Goal: Information Seeking & Learning: Learn about a topic

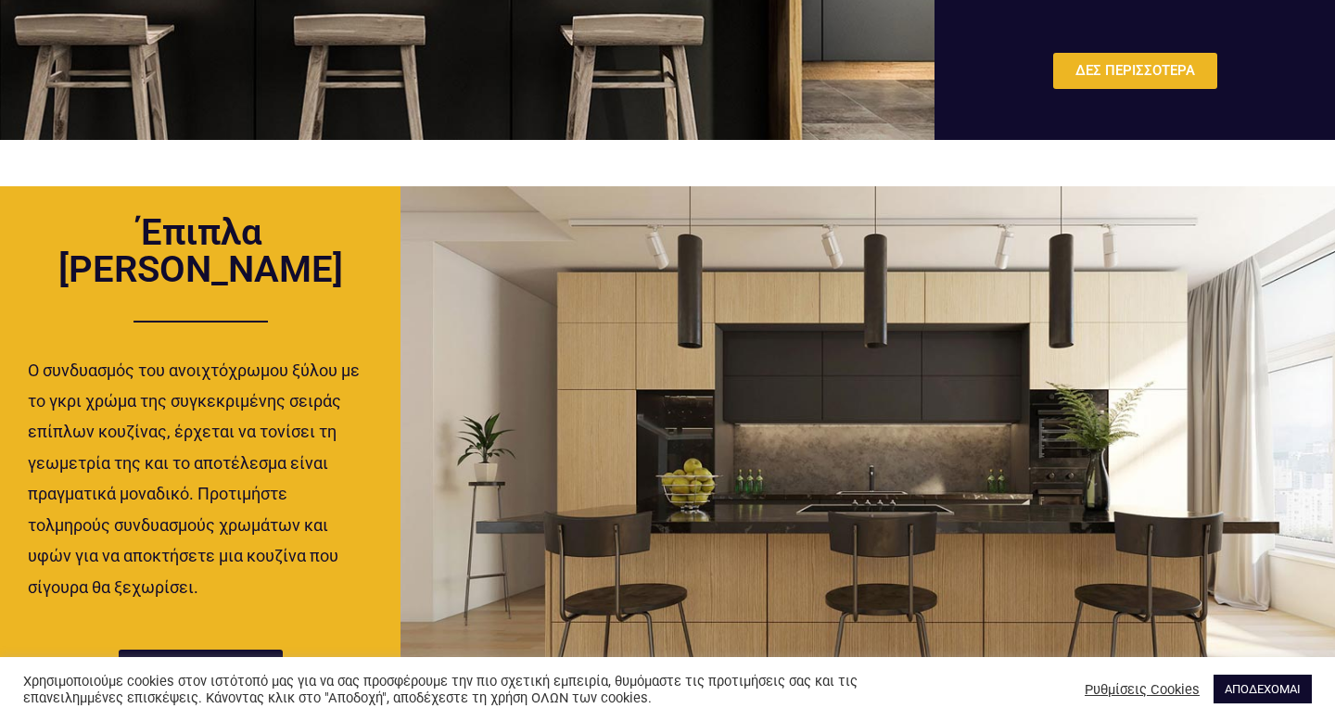
scroll to position [1767, 0]
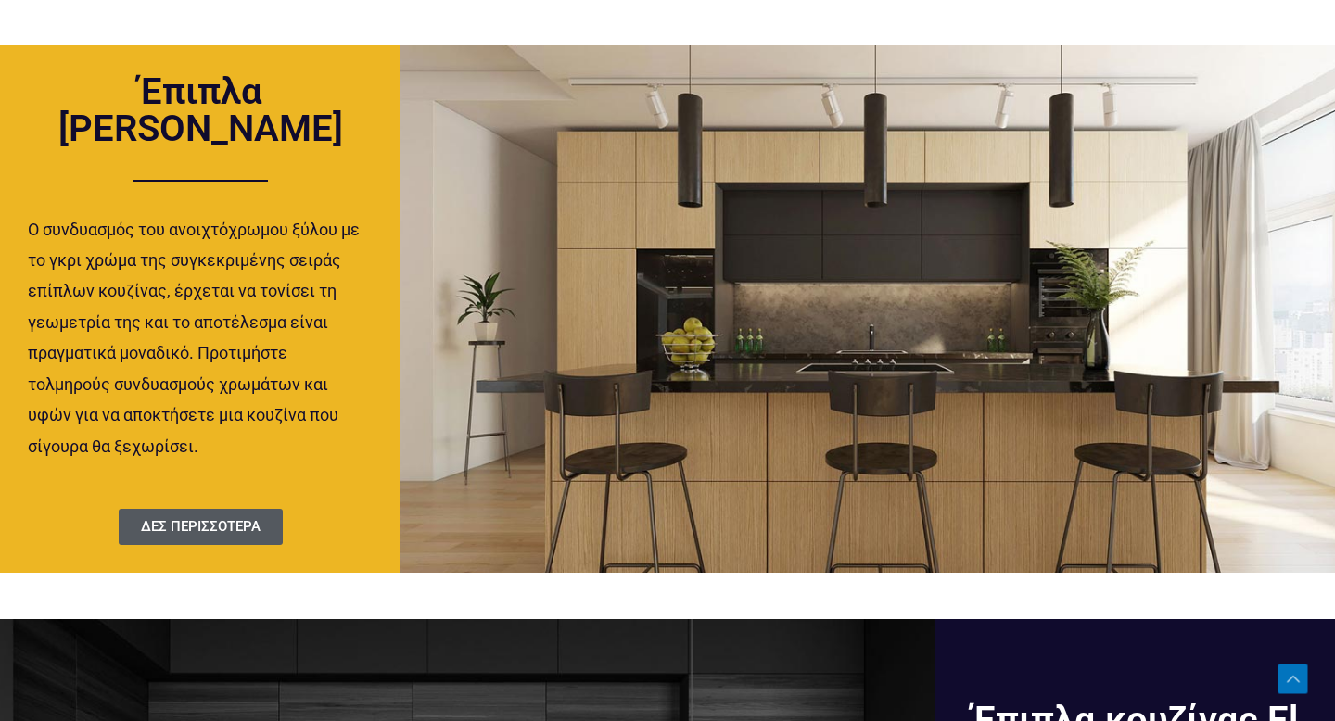
click at [201, 527] on span "ΔΕΣ ΠΕΡΙΣΣΟΤΕΡΑ" at bounding box center [201, 527] width 120 height 14
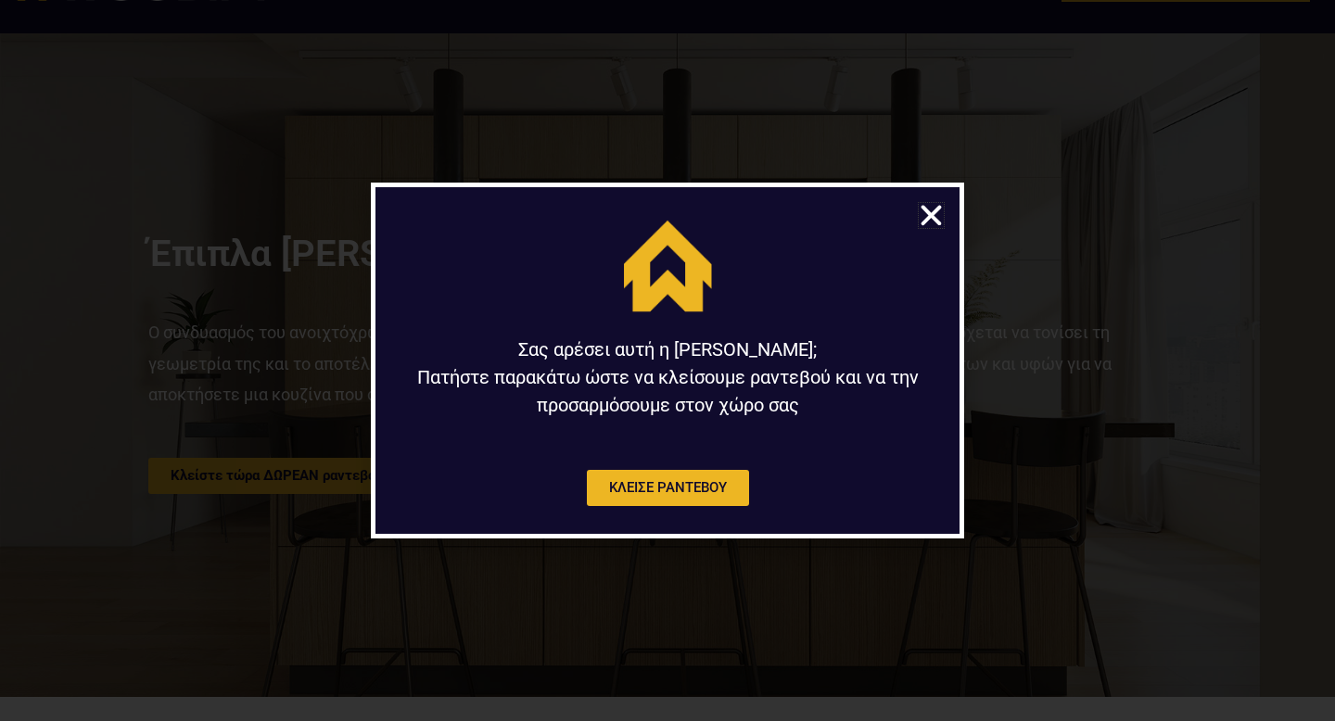
scroll to position [69, 0]
click at [938, 211] on icon "Close" at bounding box center [931, 215] width 29 height 29
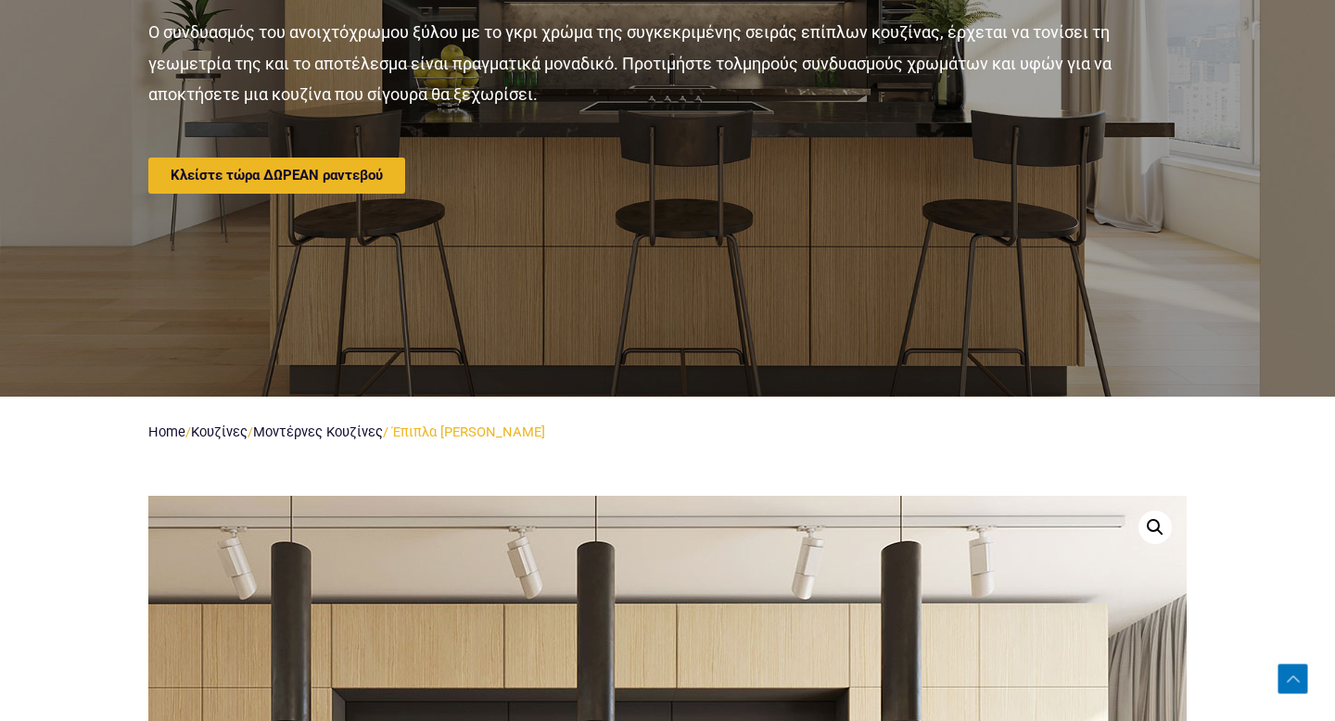
scroll to position [0, 0]
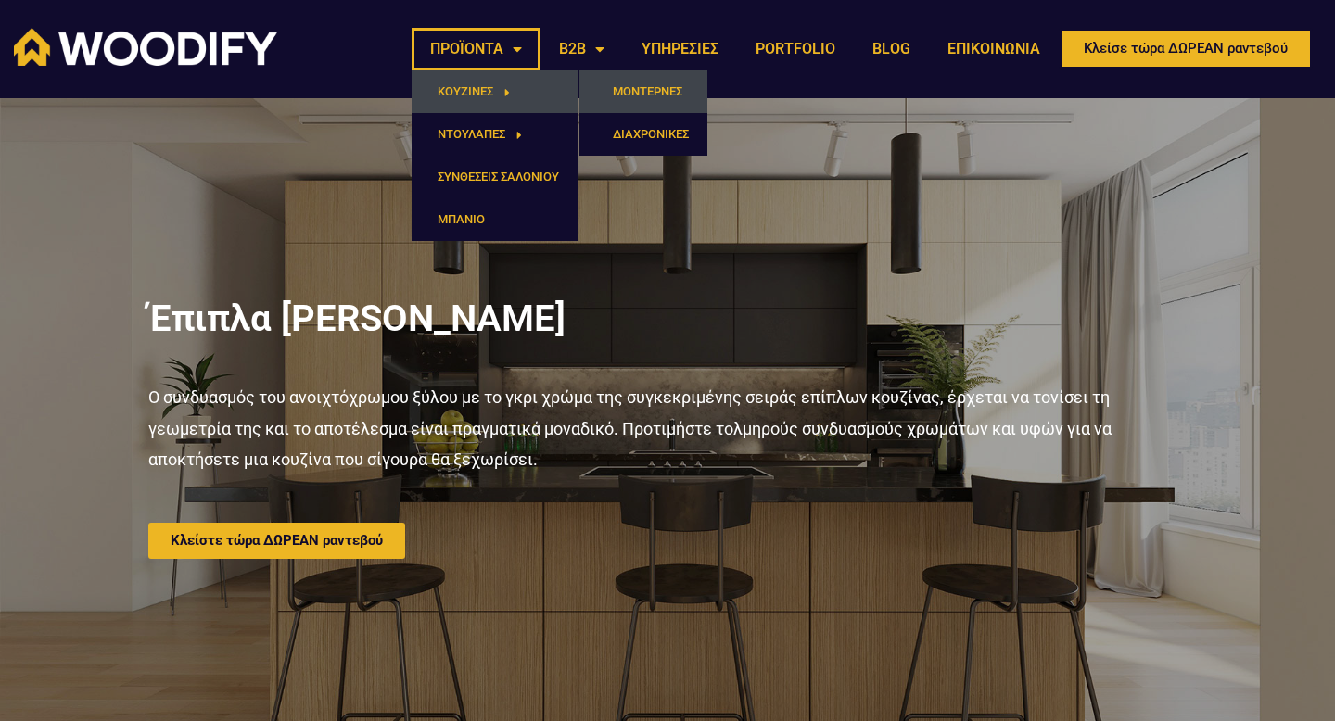
click at [618, 90] on link "ΜΟΝΤΕΡΝΕΣ" at bounding box center [643, 91] width 128 height 43
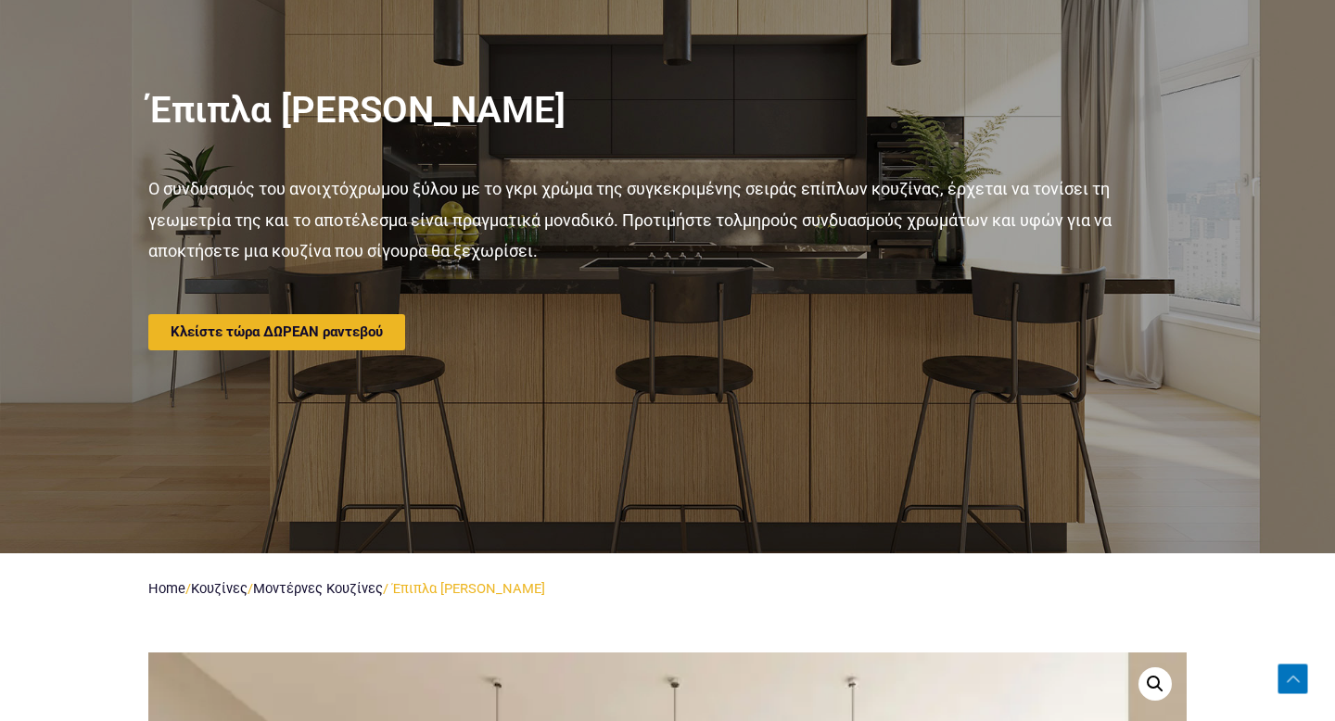
scroll to position [409, 0]
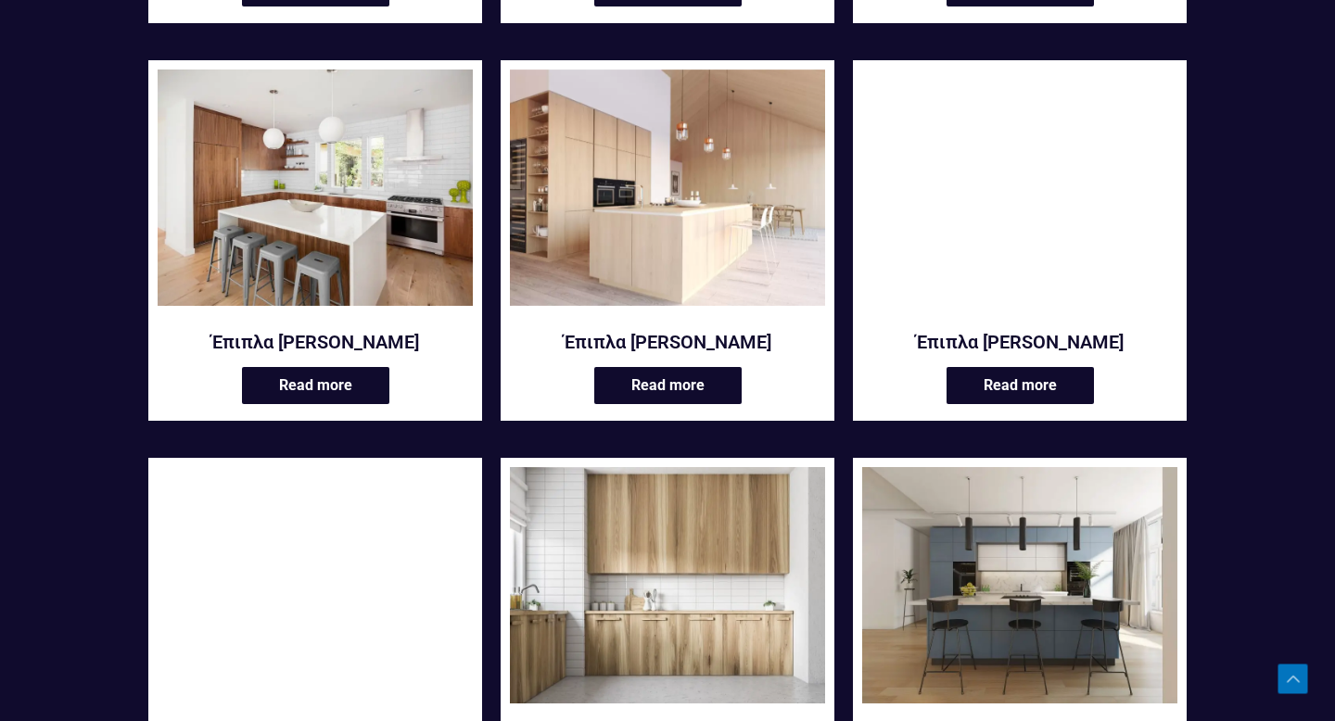
scroll to position [1377, 0]
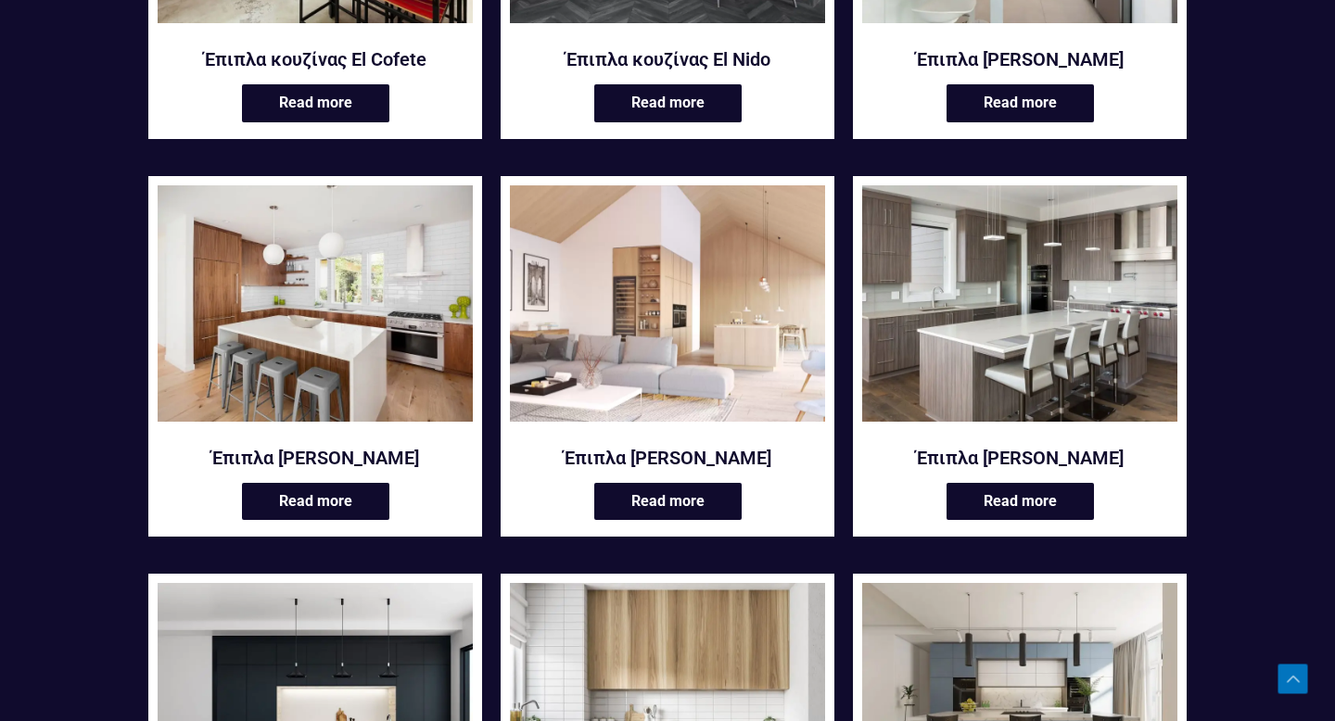
click at [630, 377] on img at bounding box center [667, 303] width 315 height 236
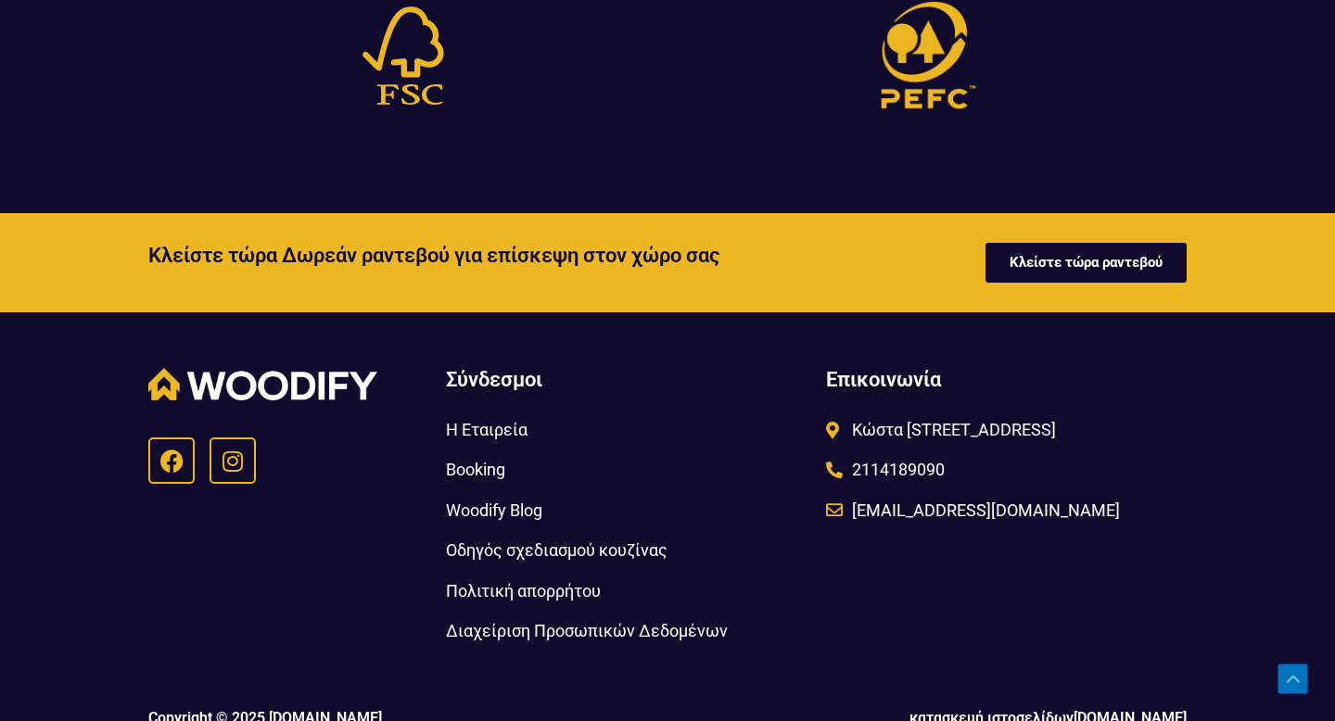
scroll to position [4202, 0]
